Goal: Find specific page/section: Find specific page/section

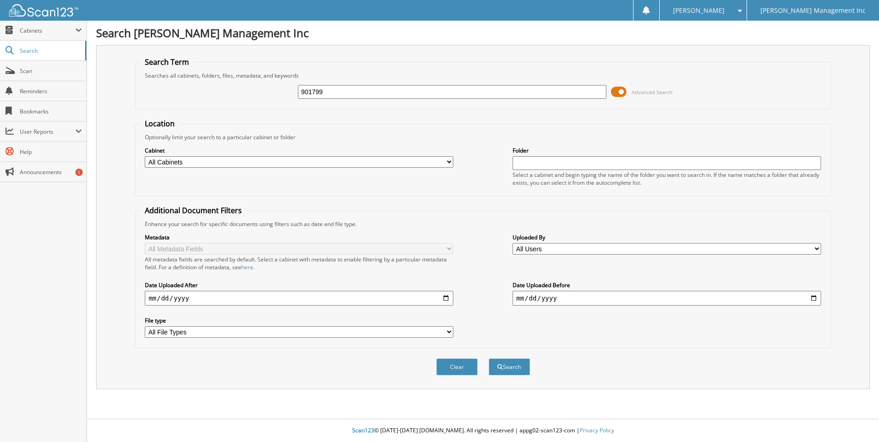
type input "901799"
click at [488, 358] on button "Search" at bounding box center [508, 366] width 41 height 17
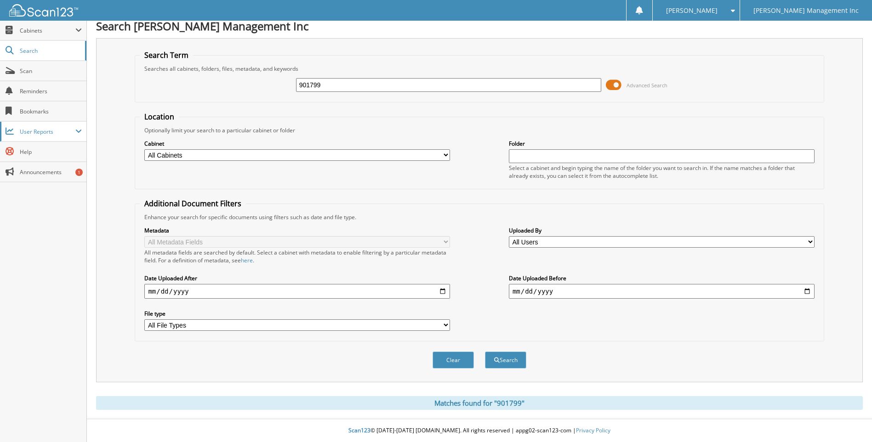
click at [48, 133] on span "User Reports" at bounding box center [48, 132] width 56 height 8
click at [51, 153] on span "My Recent Activity" at bounding box center [48, 152] width 68 height 8
